Goal: Information Seeking & Learning: Learn about a topic

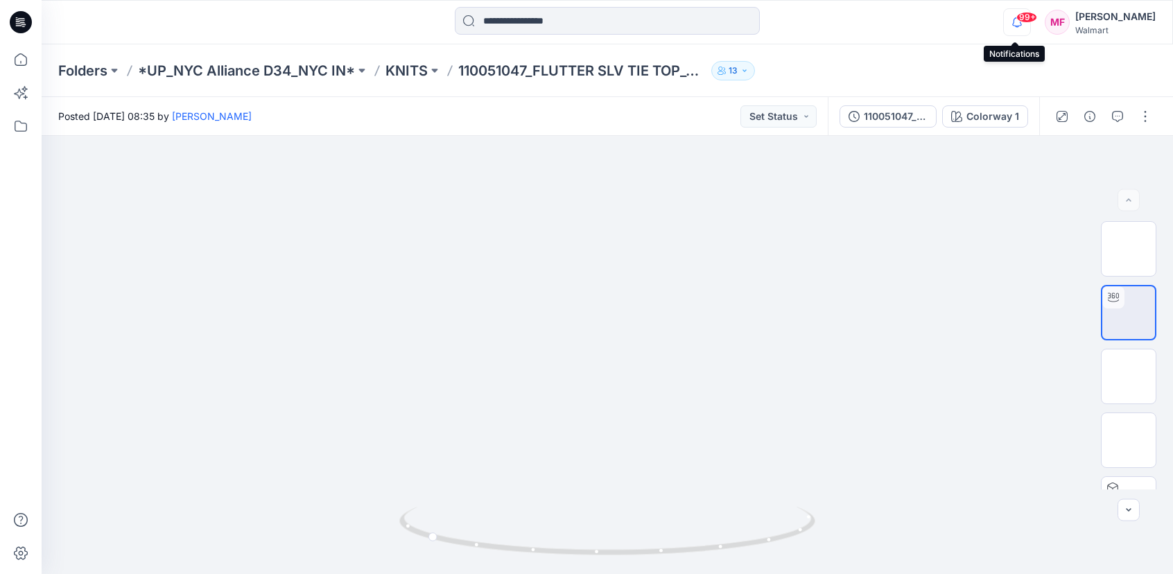
click at [1015, 20] on icon "button" at bounding box center [1017, 22] width 26 height 28
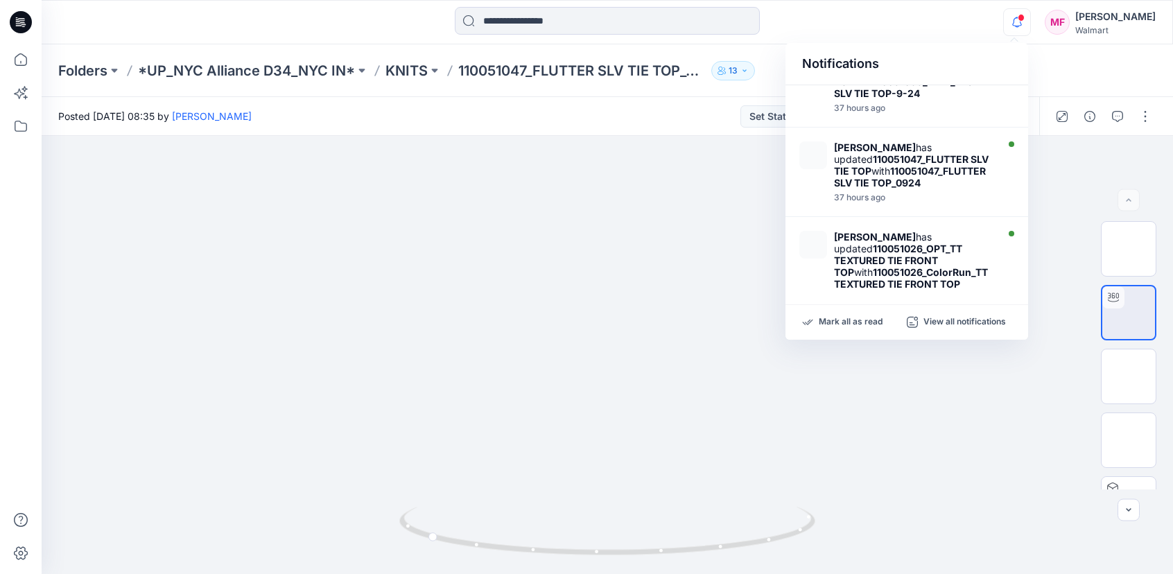
scroll to position [519, 0]
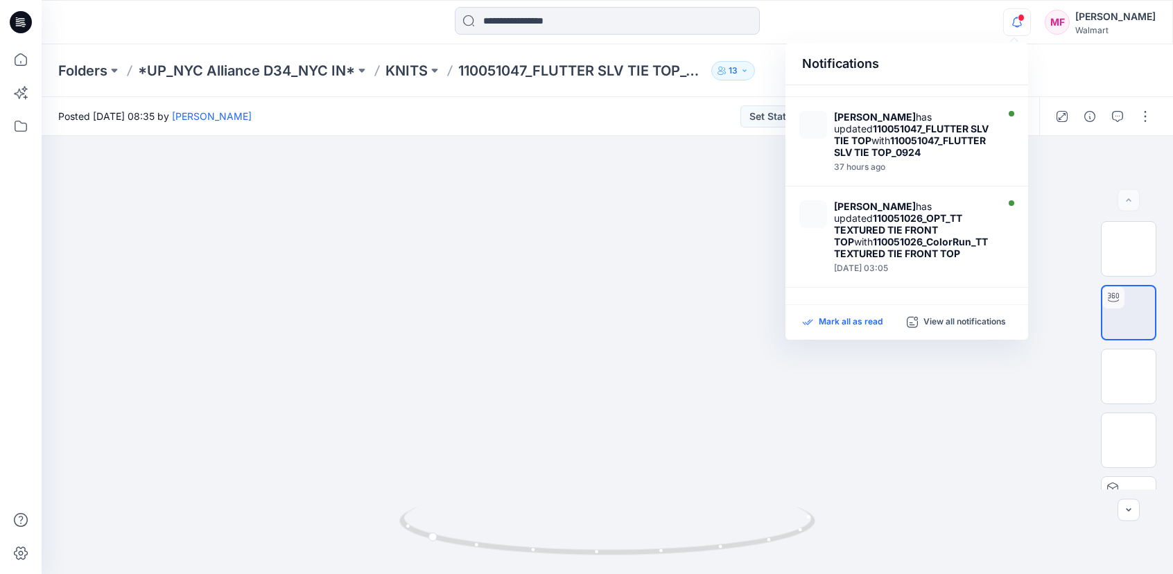
click at [851, 320] on p "Mark all as read" at bounding box center [851, 322] width 64 height 12
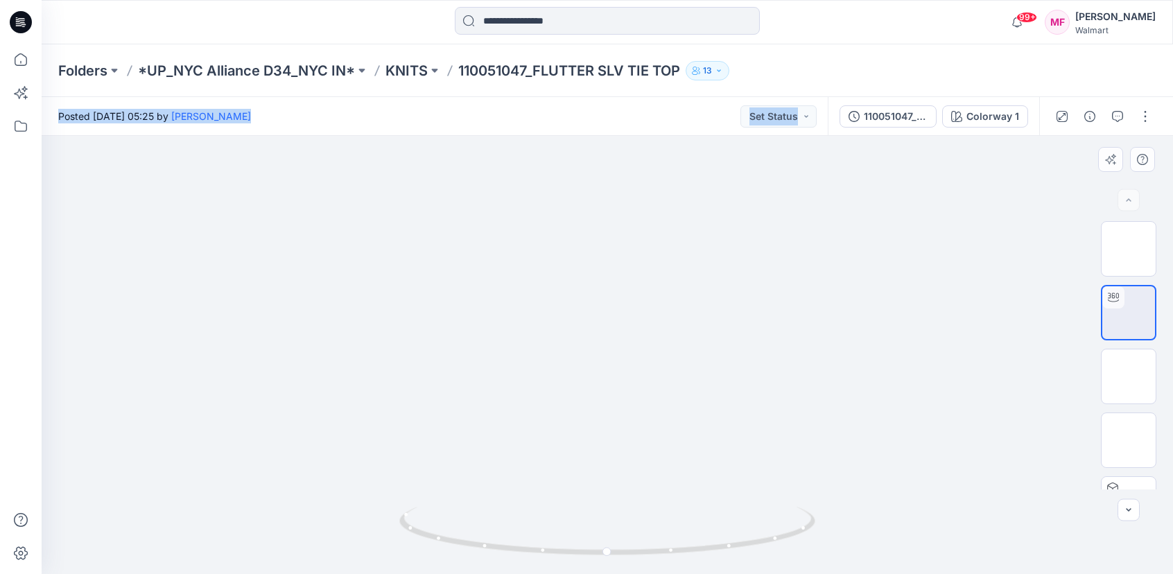
drag, startPoint x: 757, startPoint y: 63, endPoint x: 783, endPoint y: 329, distance: 266.7
click at [783, 329] on div "Folders *UP_NYC Alliance D34_NYC IN* KNITS 110051047_FLUTTER SLV TIE TOP 13 Pos…" at bounding box center [607, 309] width 1131 height 530
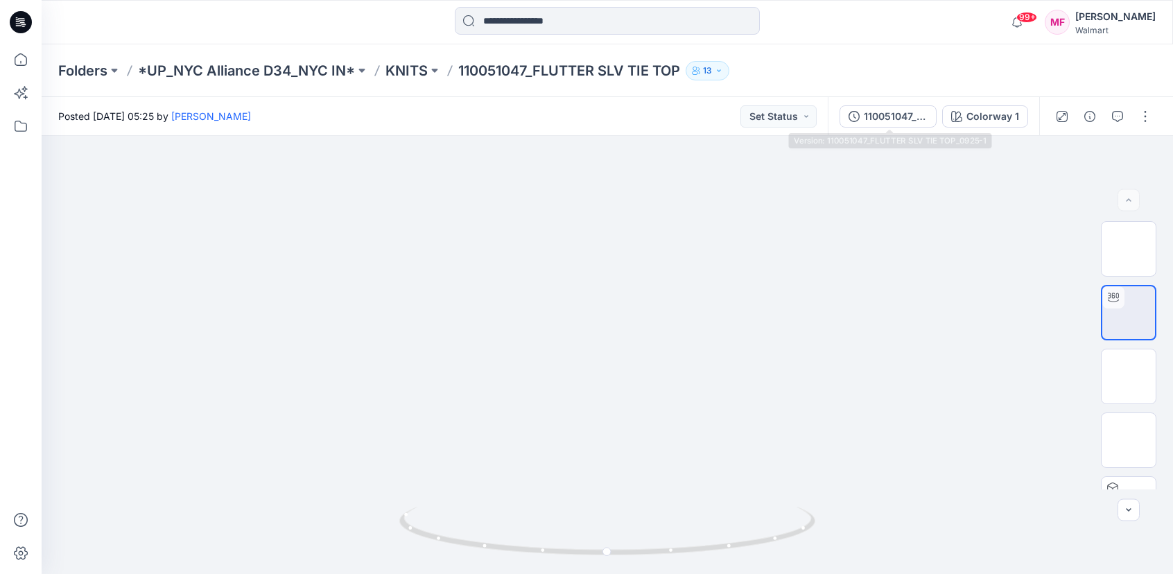
click at [929, 94] on div "Folders *UP_NYC Alliance D34_NYC IN* KNITS 110051047_FLUTTER SLV TIE TOP 13" at bounding box center [607, 70] width 1131 height 53
